Goal: Task Accomplishment & Management: Complete application form

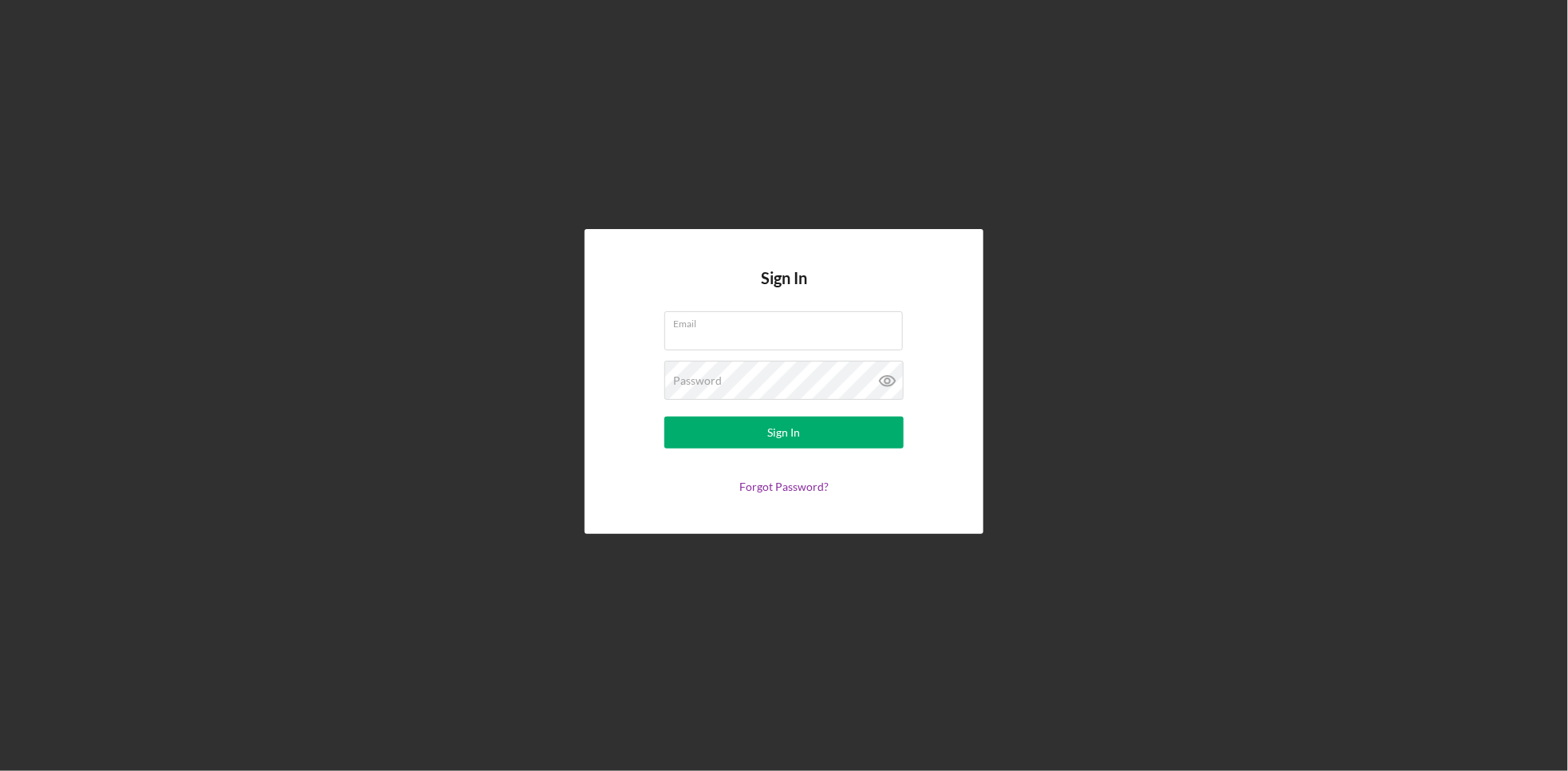
type input "[EMAIL_ADDRESS][DOMAIN_NAME]"
click at [776, 443] on div "Sign In" at bounding box center [784, 432] width 33 height 32
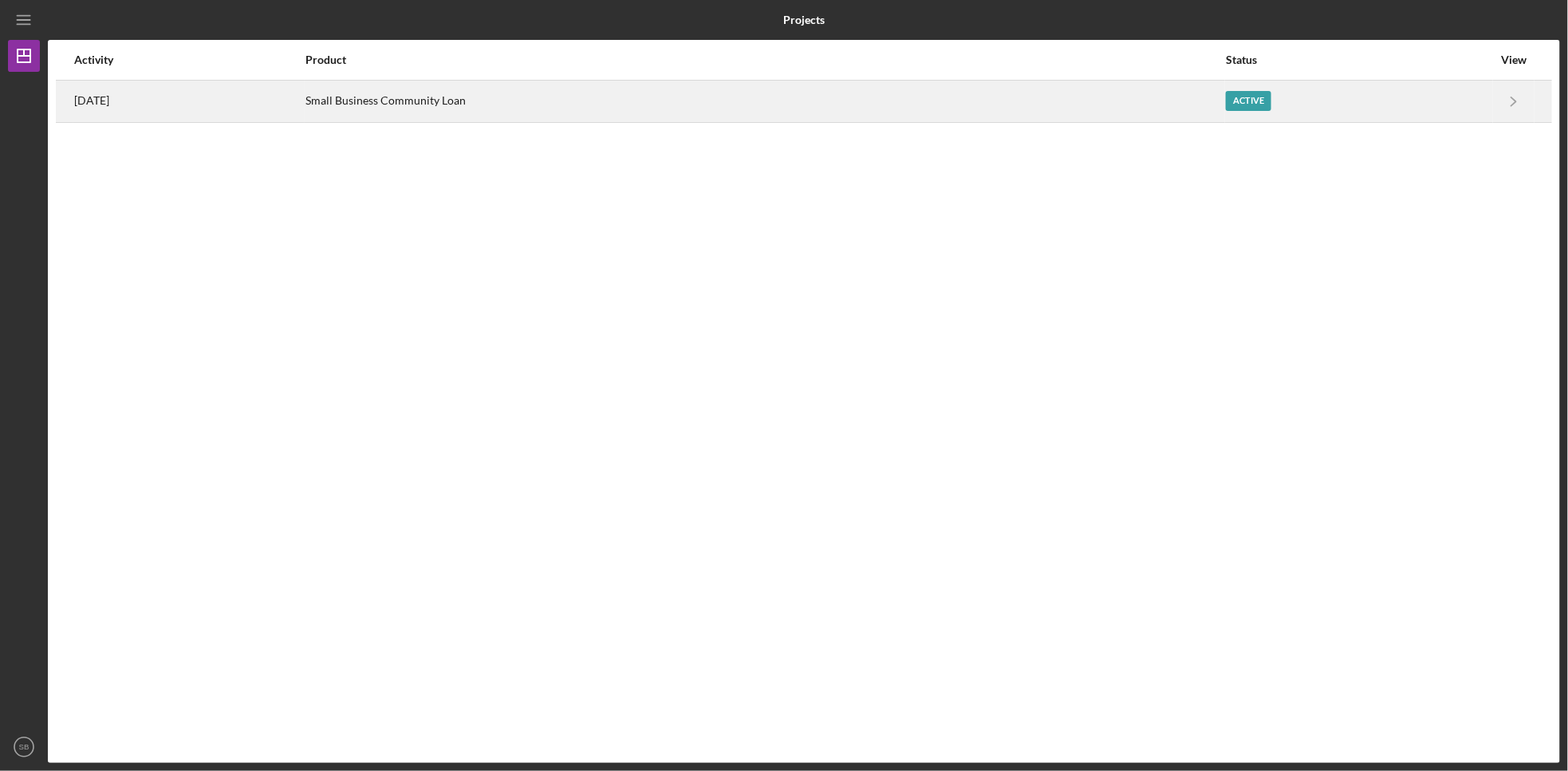
click at [1406, 102] on div "Active" at bounding box center [1359, 101] width 266 height 40
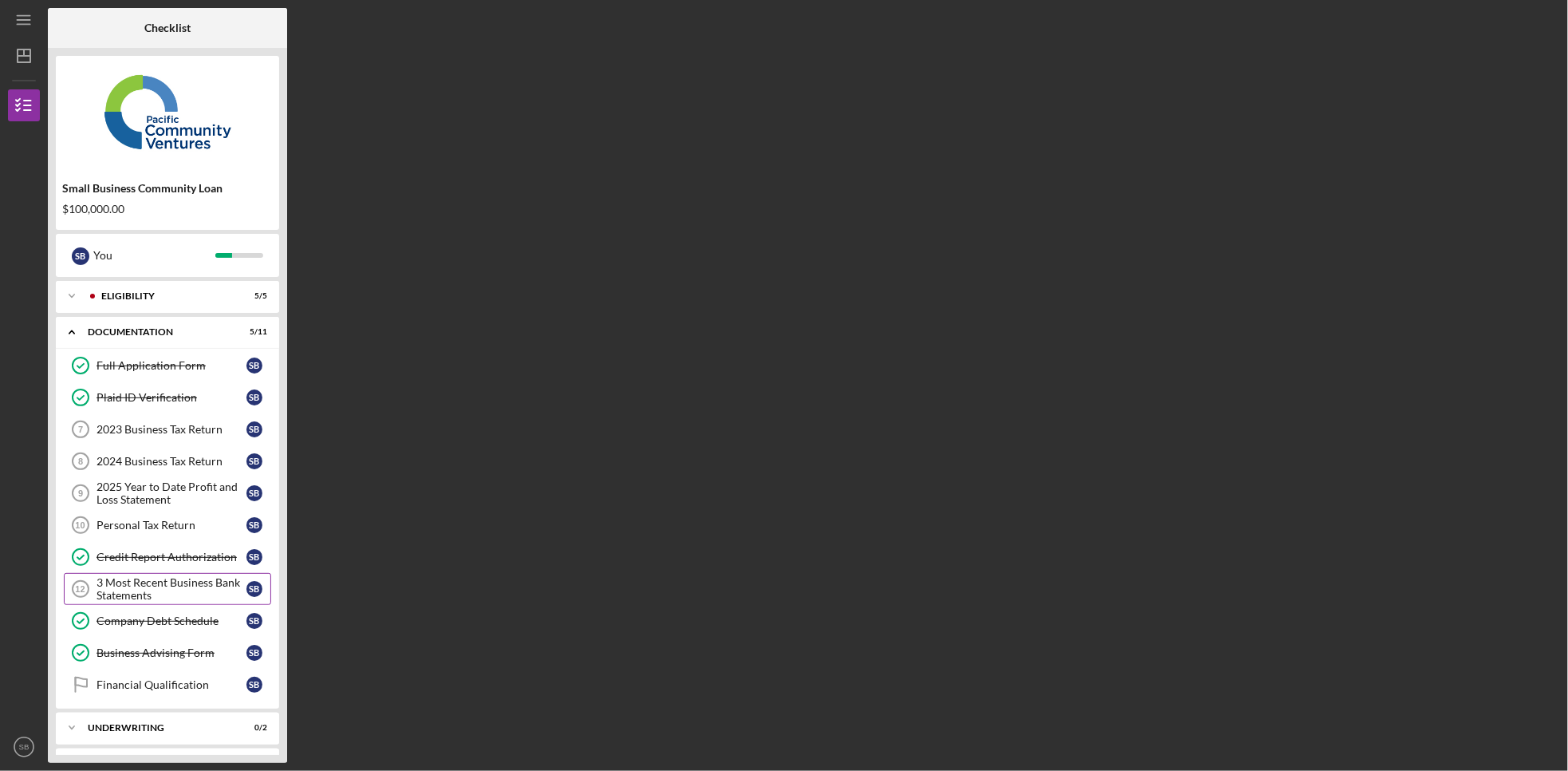
click at [155, 589] on div "3 Most Recent Business Bank Statements" at bounding box center [172, 588] width 150 height 25
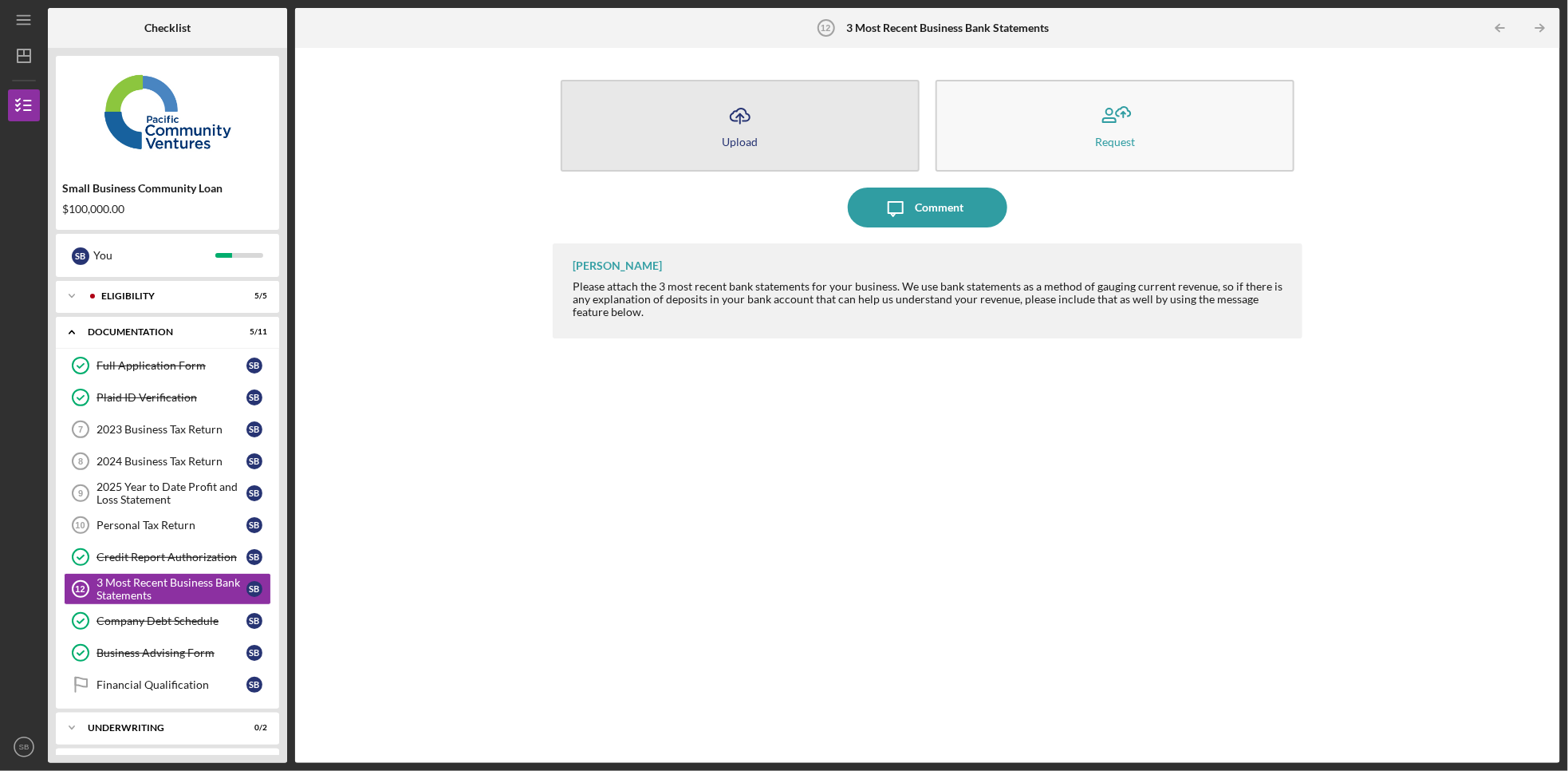
click at [733, 142] on div "Upload" at bounding box center [741, 142] width 36 height 12
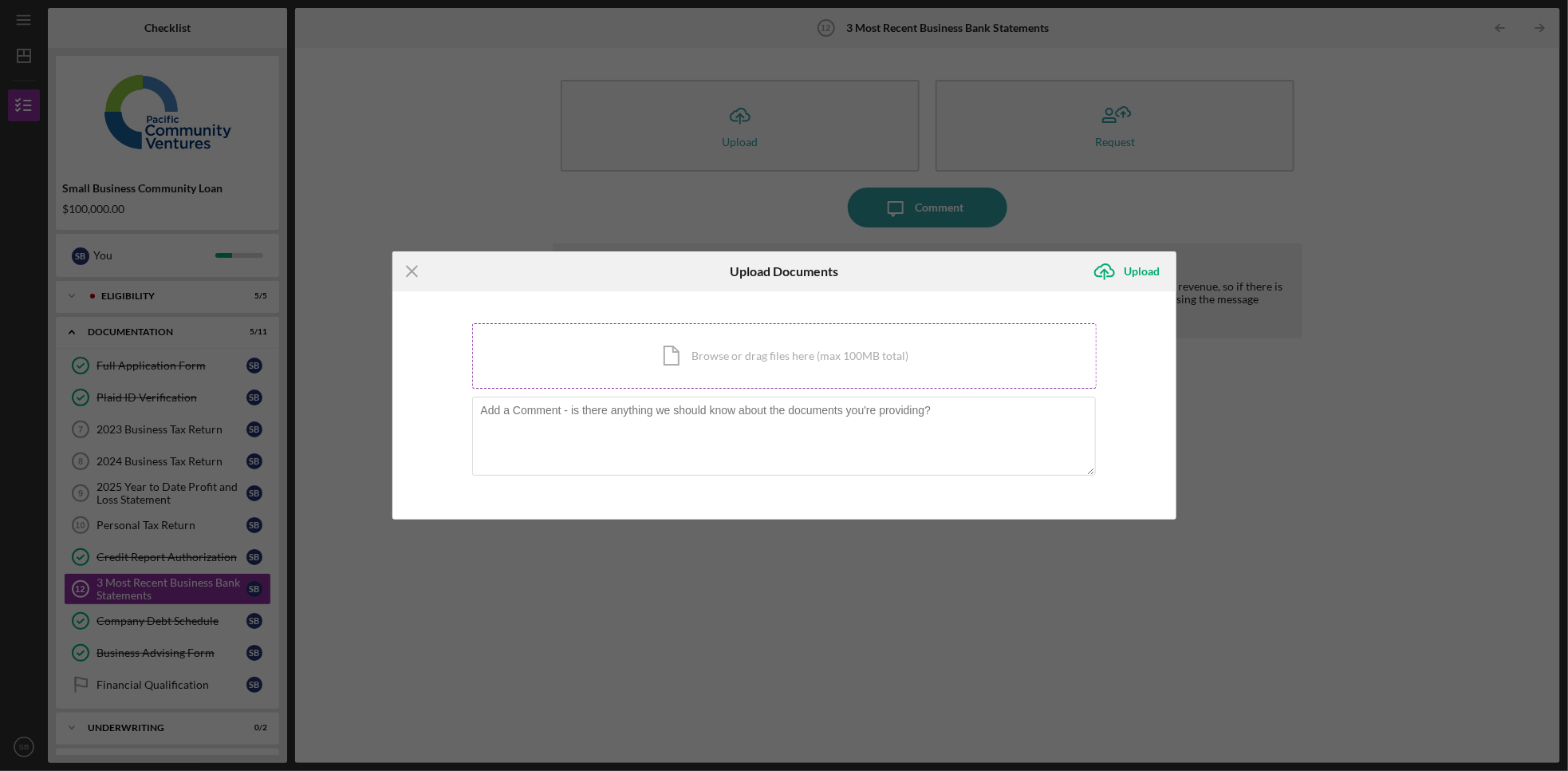
click at [702, 336] on div "Icon/Document Browse or drag files here (max 100MB total) Tap to choose files o…" at bounding box center [784, 355] width 624 height 65
click at [812, 352] on div "Icon/Document Browse or drag files here (max 100MB total) Tap to choose files o…" at bounding box center [784, 355] width 624 height 65
click at [802, 364] on div "Icon/Document Browse or drag files here (max 100MB total) Tap to choose files o…" at bounding box center [784, 355] width 624 height 65
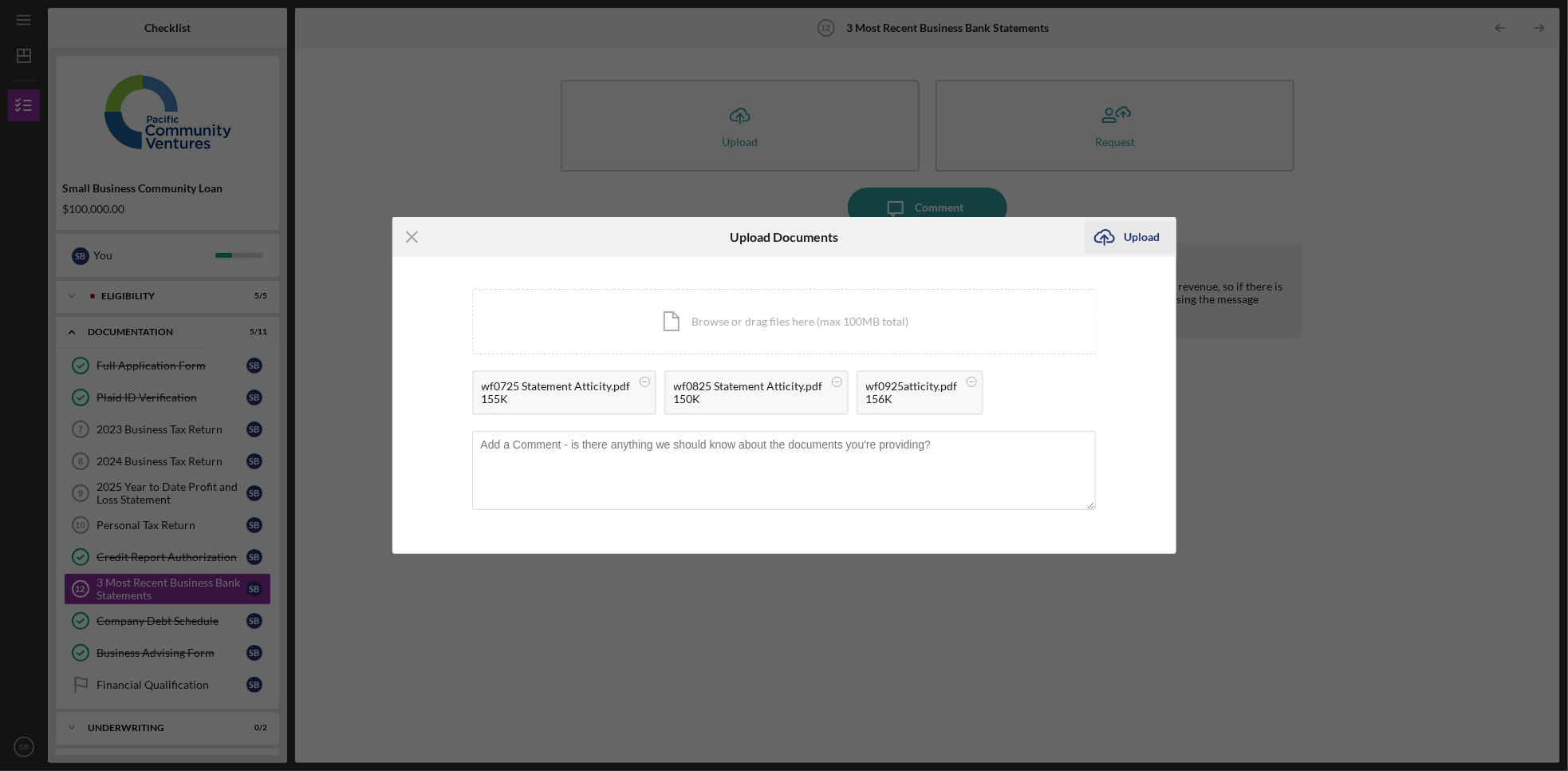
click at [1133, 225] on div "Upload" at bounding box center [1143, 236] width 36 height 32
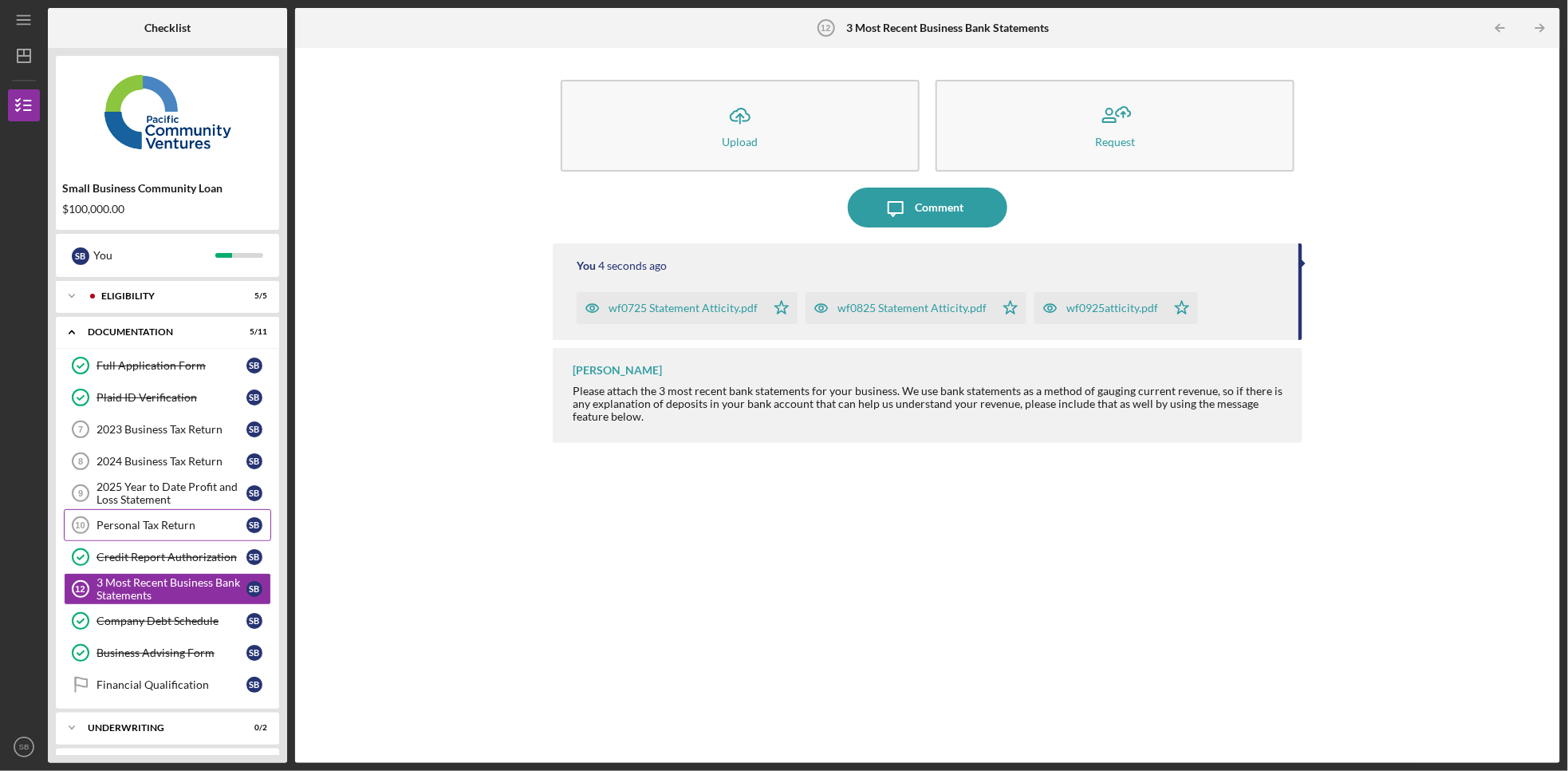
click at [153, 532] on div "Personal Tax Return" at bounding box center [172, 524] width 150 height 13
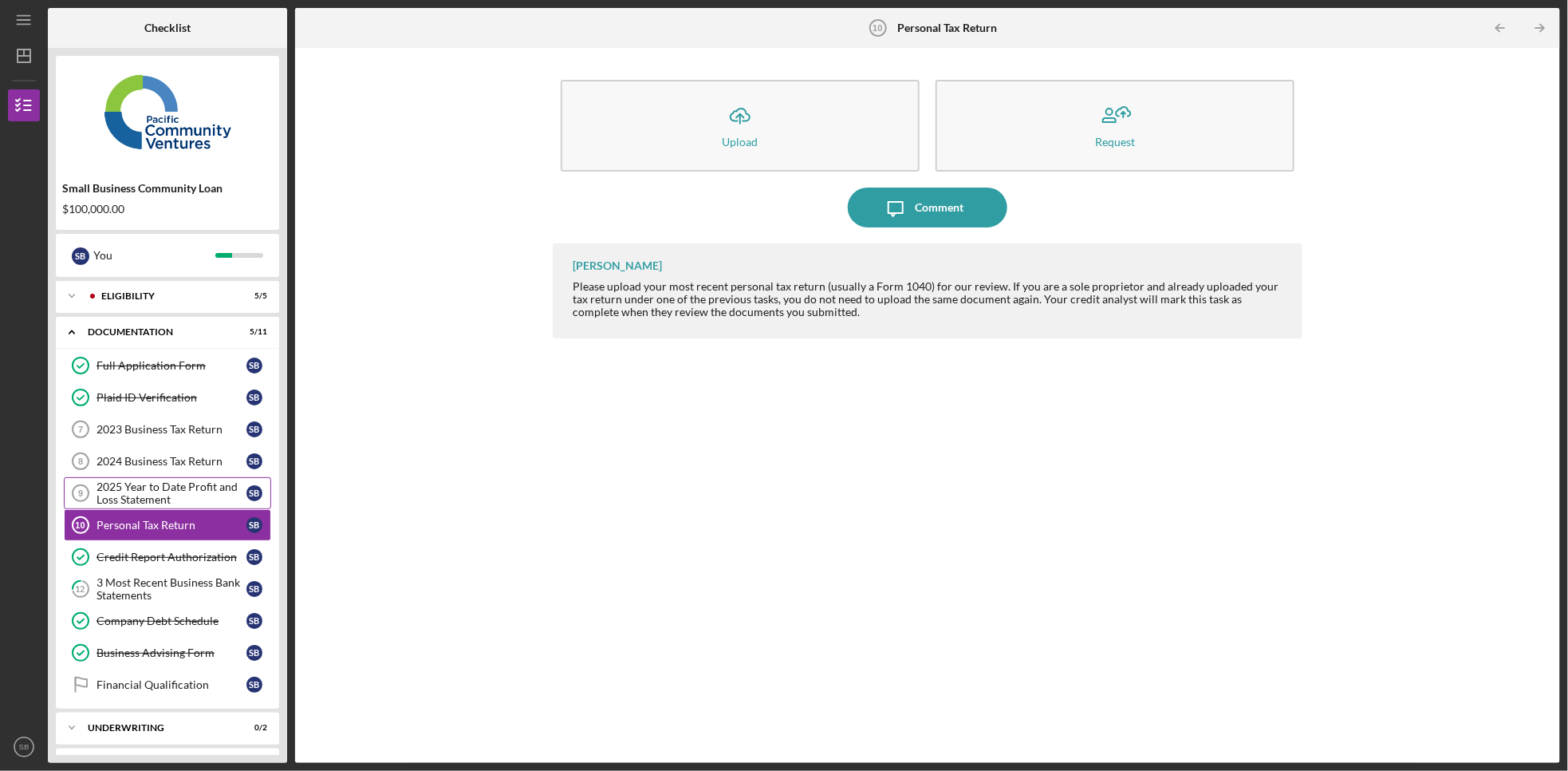
click at [182, 493] on div "2025 Year to Date Profit and Loss Statement" at bounding box center [172, 493] width 150 height 25
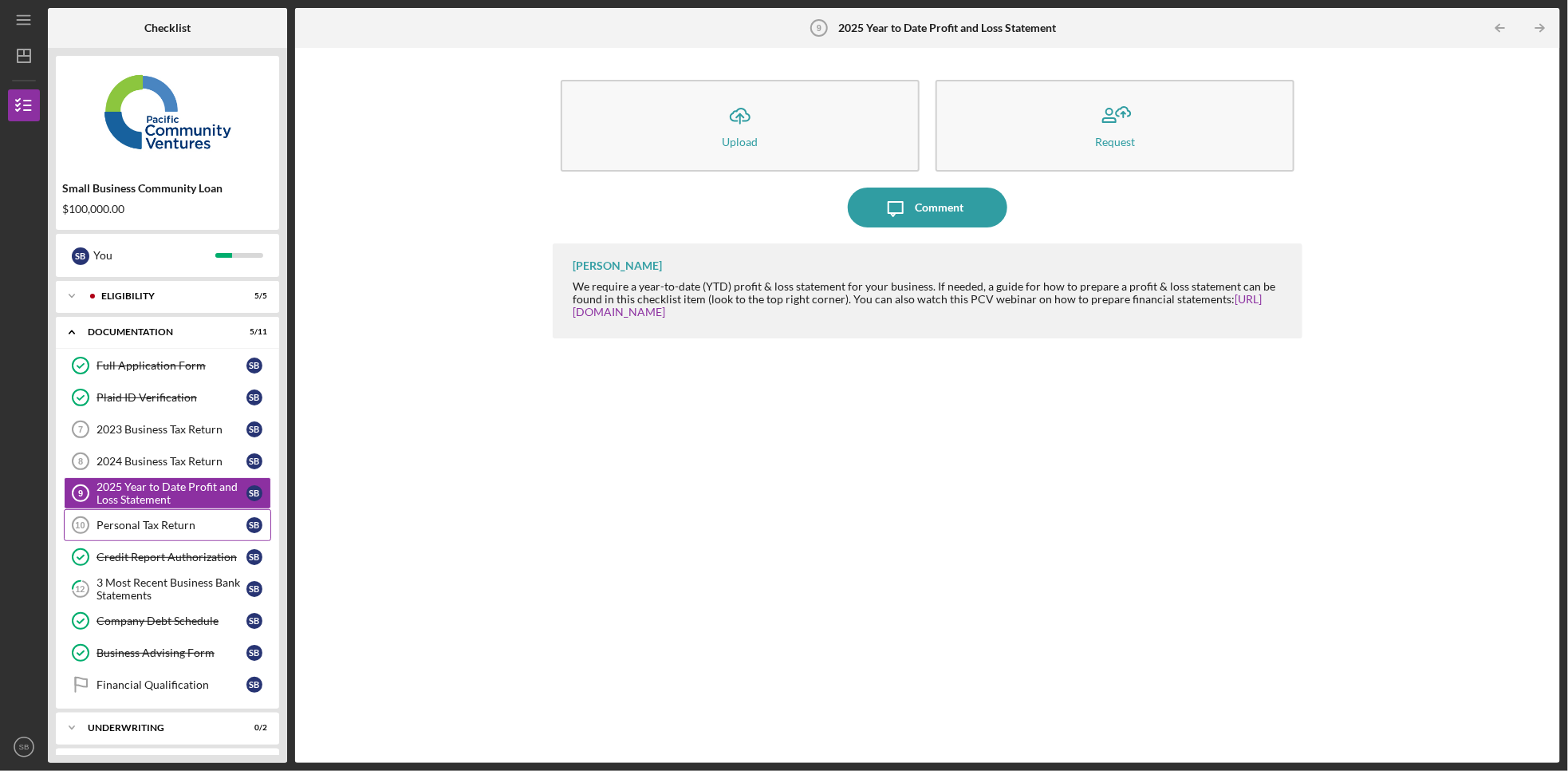
click at [182, 522] on link "Personal Tax Return 10 Personal Tax Return S B" at bounding box center [167, 525] width 208 height 32
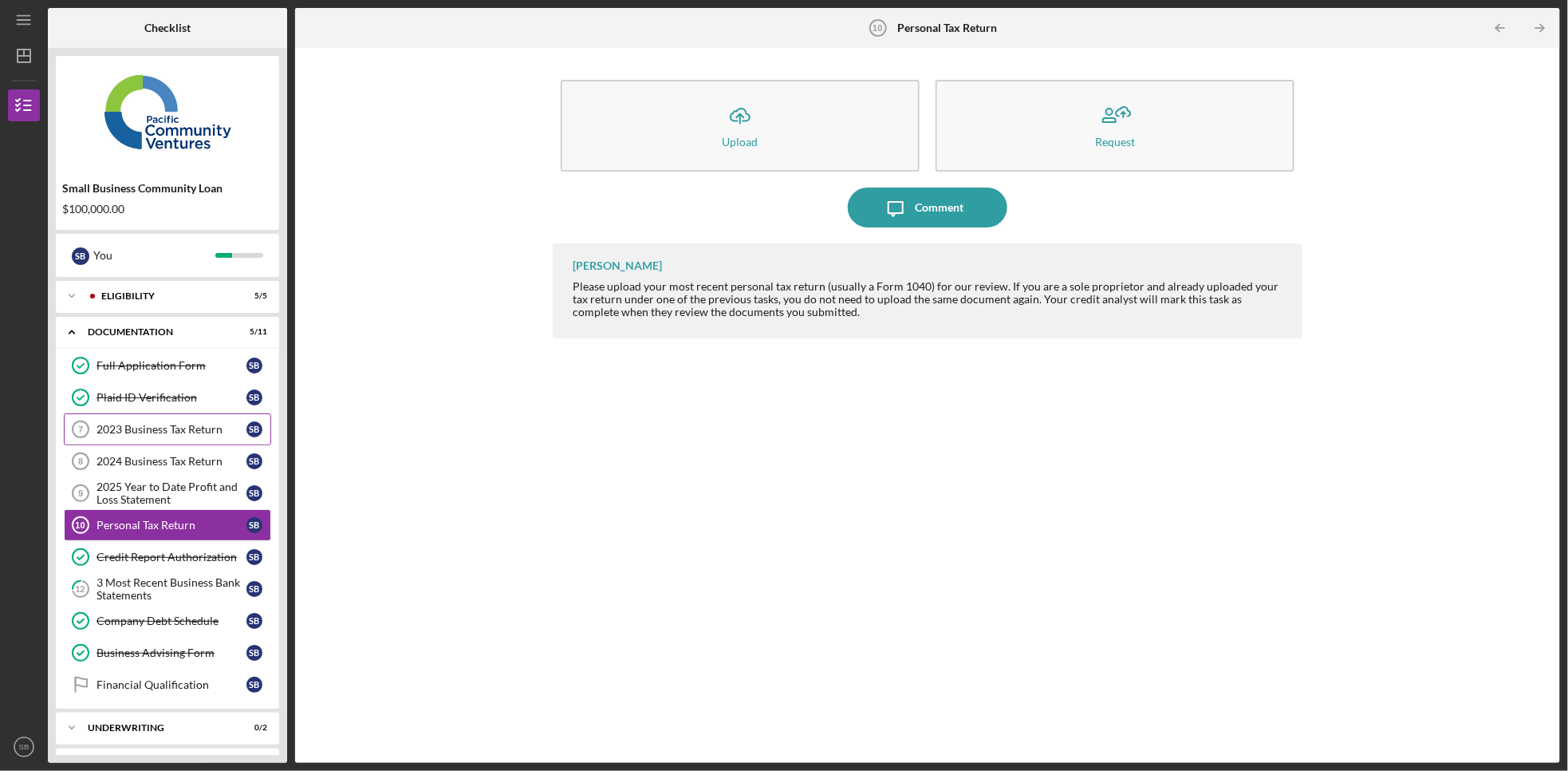
click at [184, 430] on div "2023 Business Tax Return" at bounding box center [172, 428] width 150 height 13
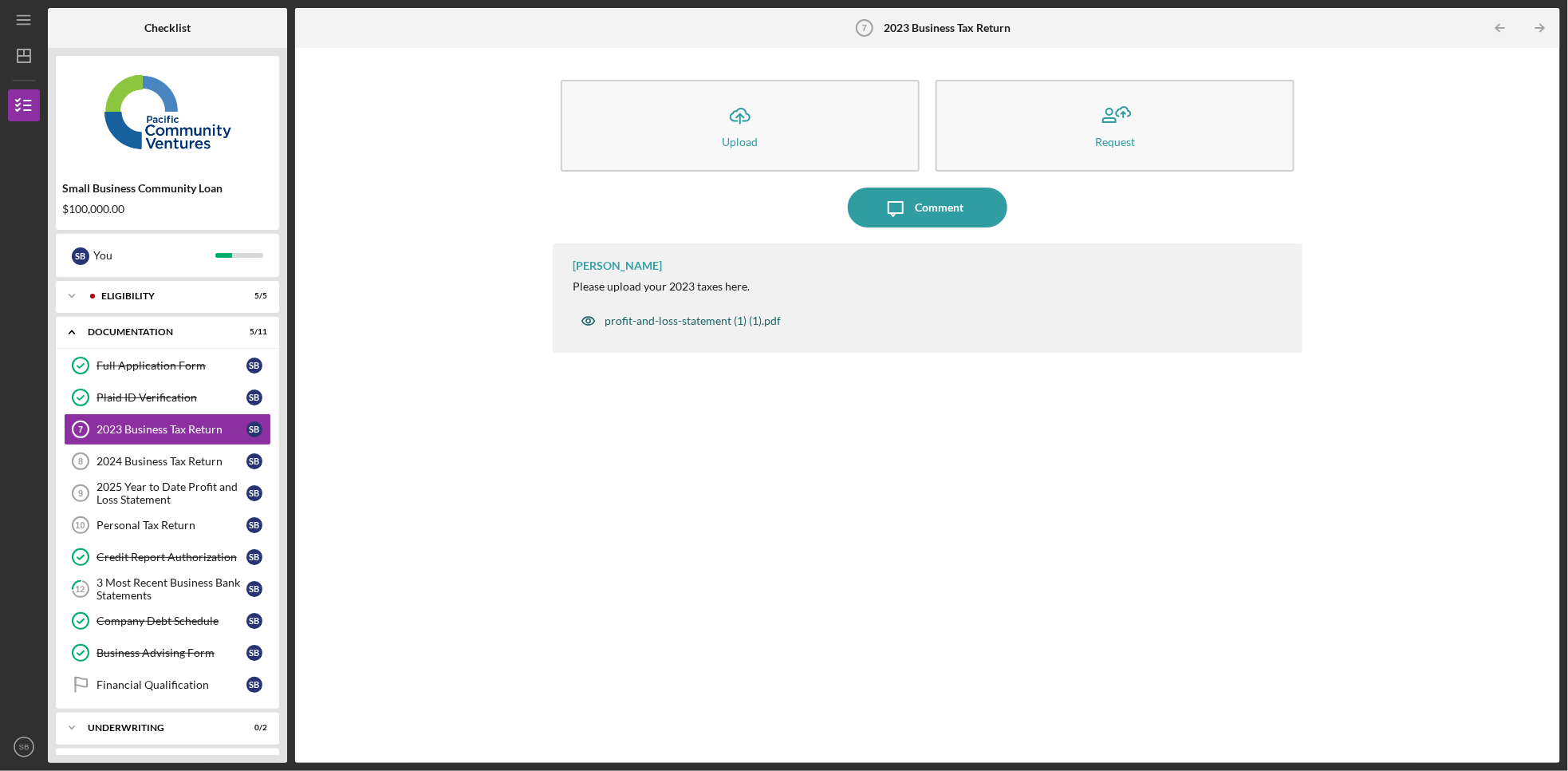
click at [646, 317] on div "profit-and-loss-statement (1) (1).pdf" at bounding box center [693, 320] width 177 height 13
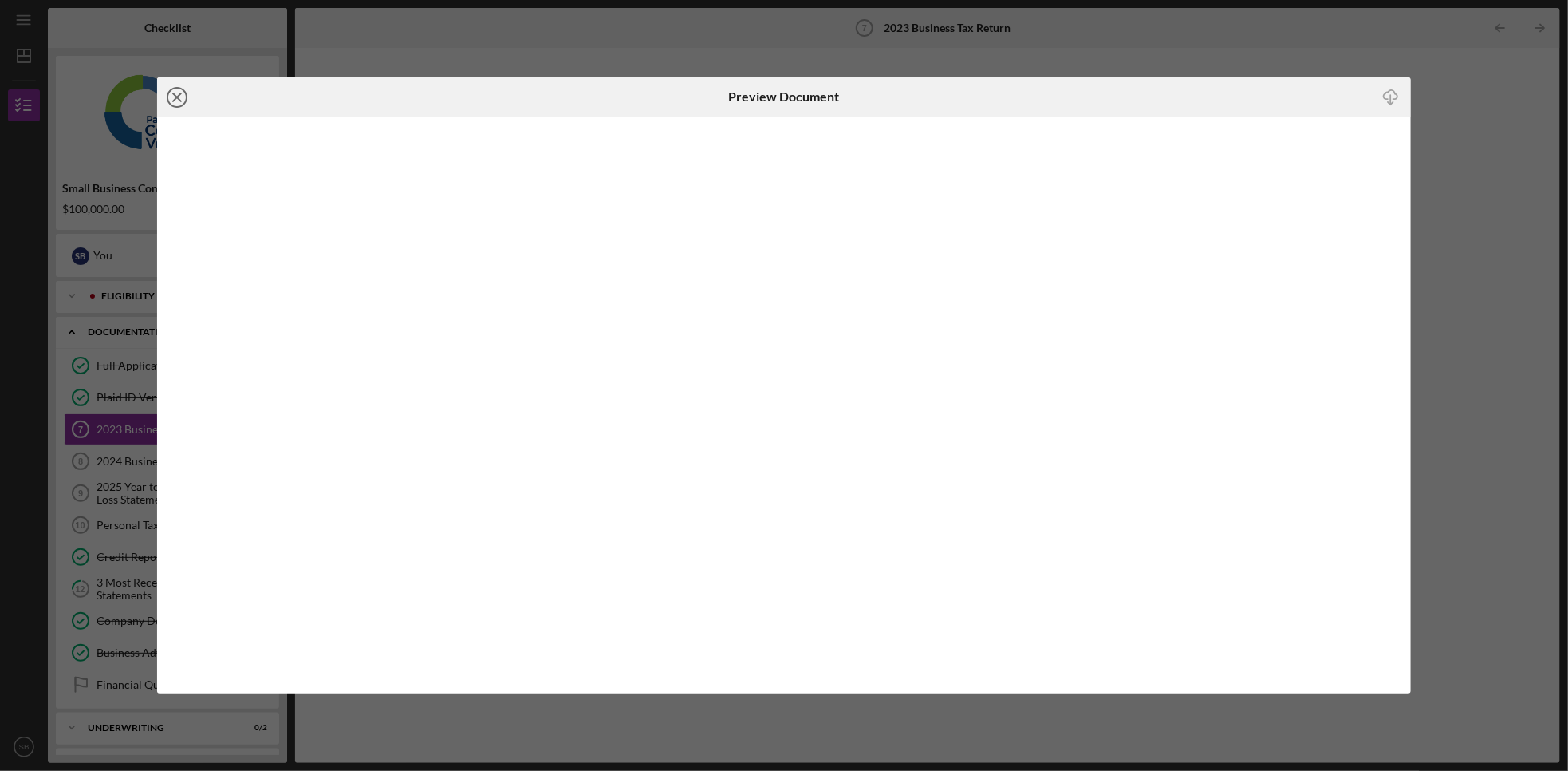
click at [178, 91] on icon "Icon/Close" at bounding box center [177, 97] width 40 height 40
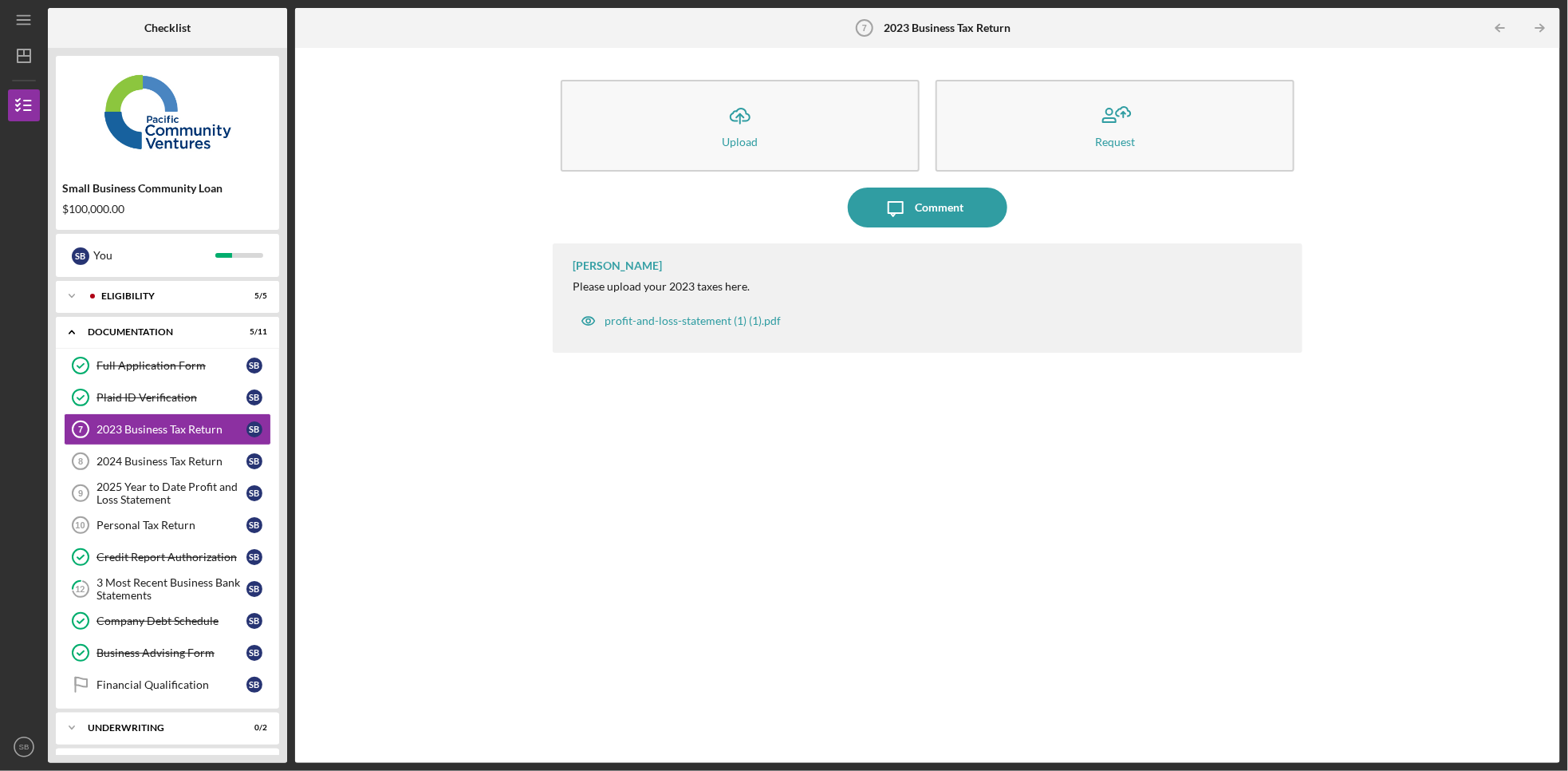
click at [1209, 397] on div "Alberto Enriquez Please upload your 2023 taxes here. profit-and-loss-statement …" at bounding box center [928, 491] width 750 height 496
click at [383, 125] on div "Icon/Upload Upload Request Icon/Message Comment Alberto Enriquez Please upload …" at bounding box center [928, 405] width 1249 height 699
click at [148, 520] on link "Personal Tax Return 10 Personal Tax Return S B" at bounding box center [167, 525] width 208 height 32
